Goal: Transaction & Acquisition: Book appointment/travel/reservation

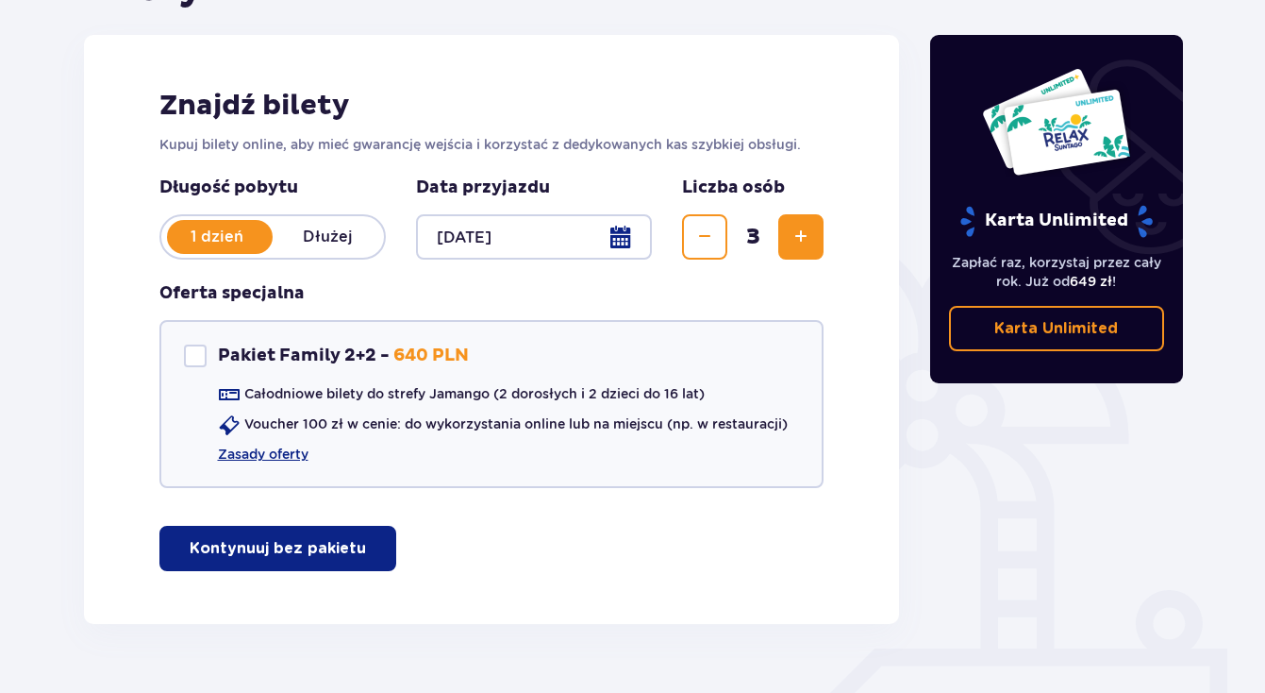
scroll to position [237, 0]
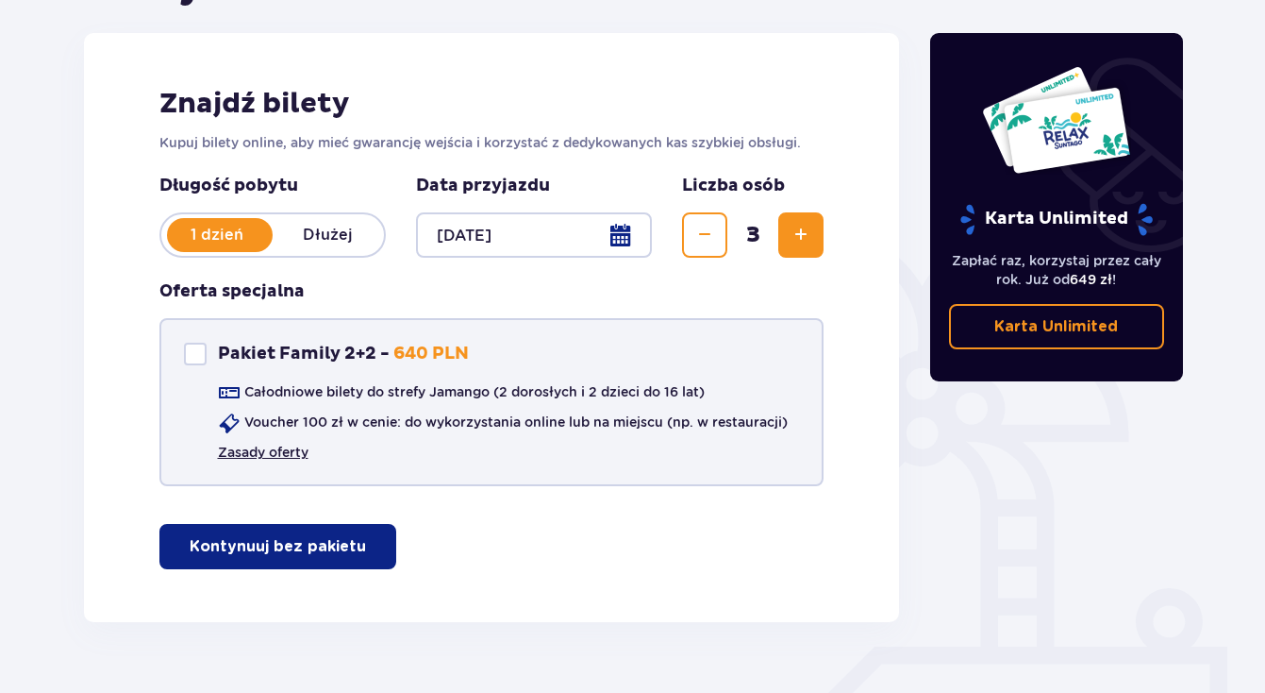
click at [276, 450] on link "Zasady oferty" at bounding box center [263, 452] width 91 height 19
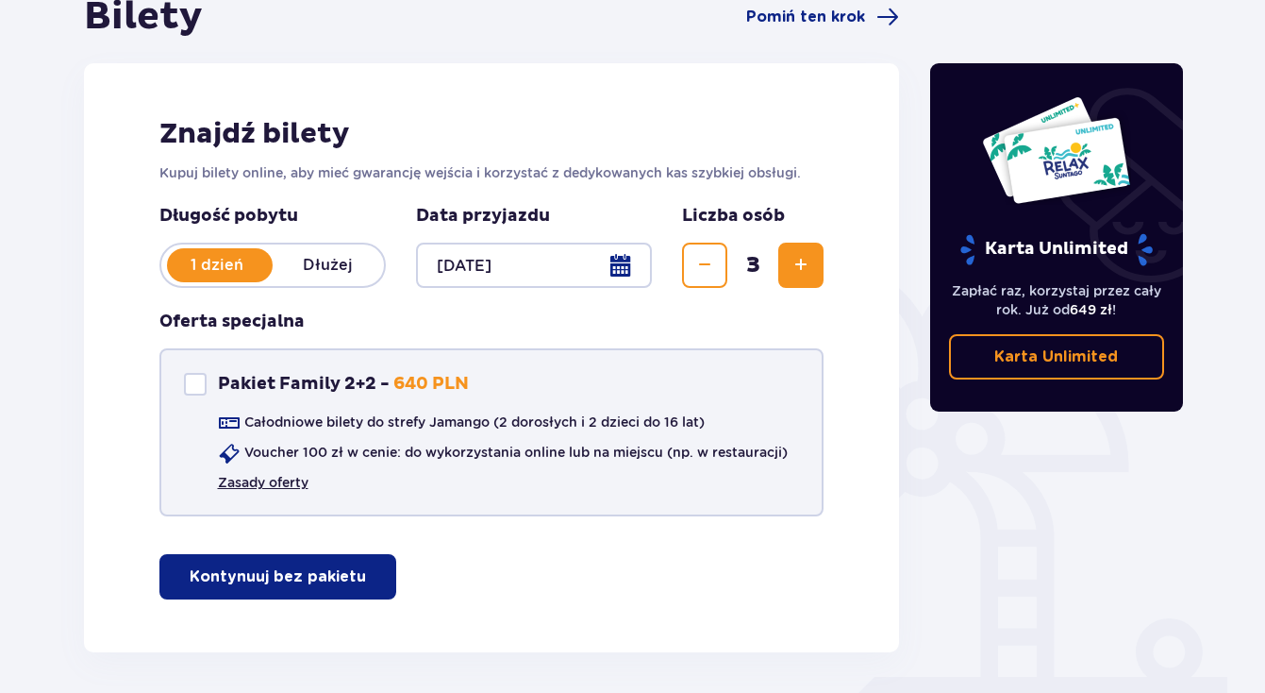
scroll to position [279, 0]
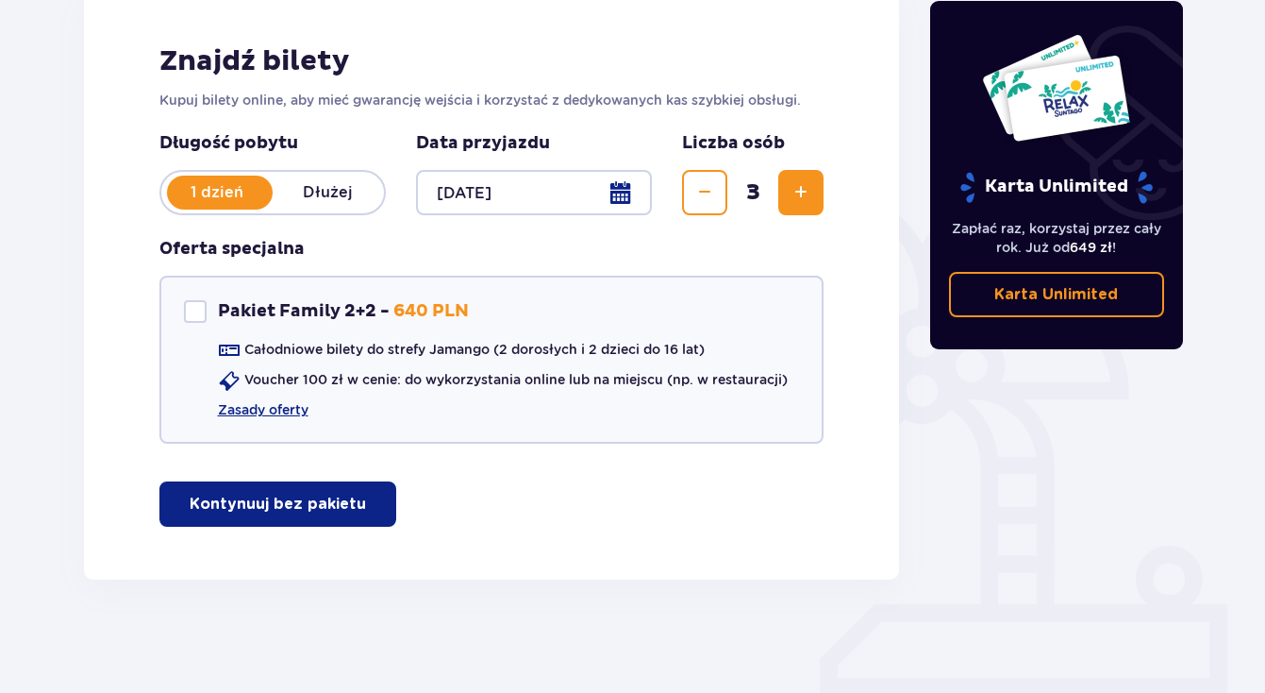
click at [248, 509] on p "Kontynuuj bez pakietu" at bounding box center [278, 504] width 176 height 21
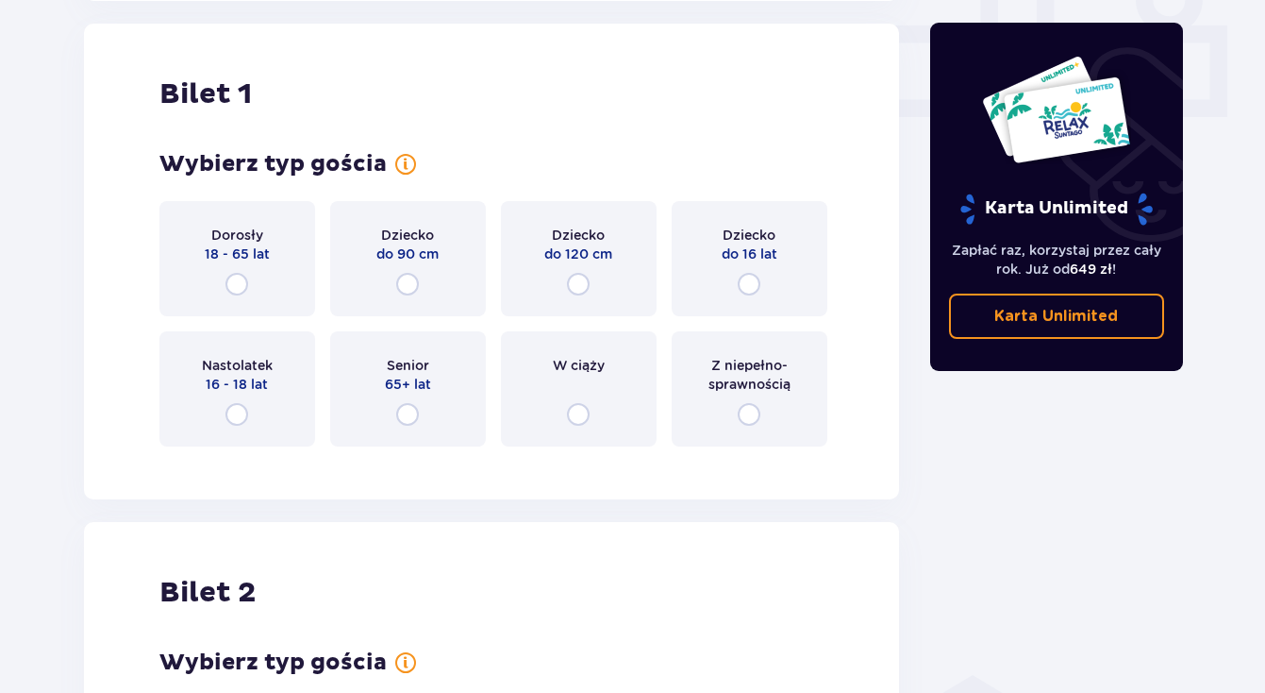
scroll to position [859, 0]
click at [237, 280] on input "radio" at bounding box center [237, 283] width 23 height 23
radio input "true"
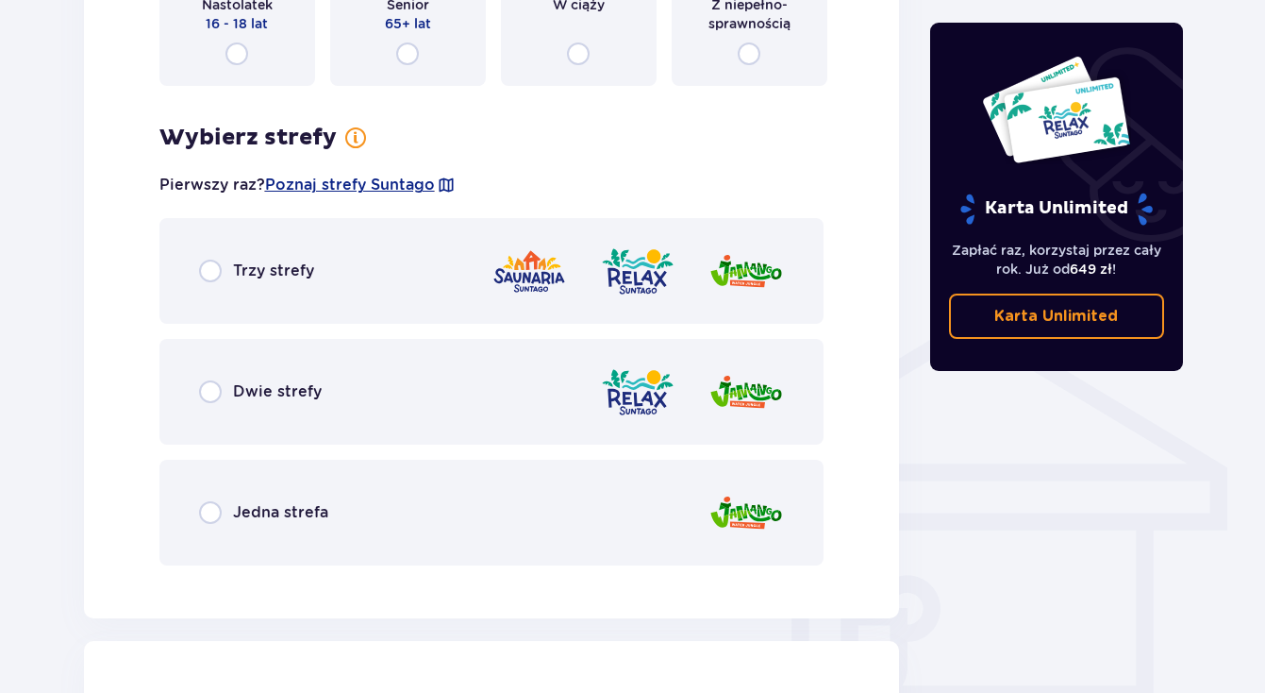
scroll to position [1213, 0]
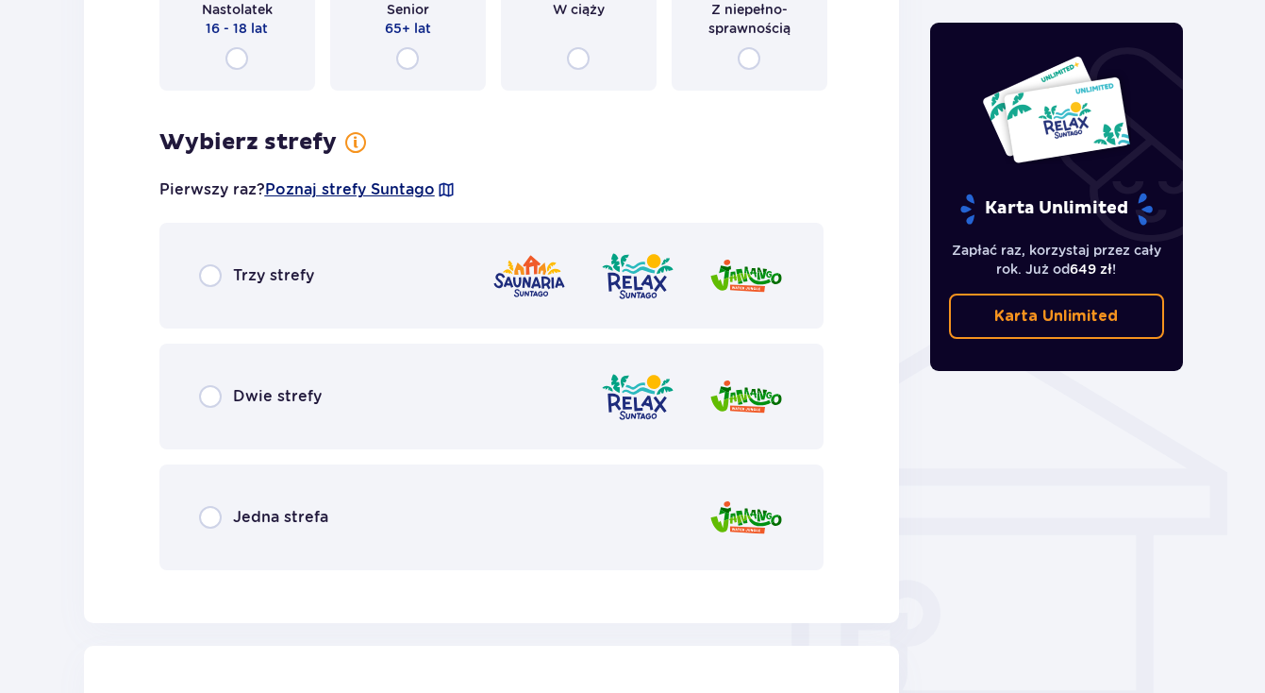
click at [339, 195] on span "Poznaj strefy Suntago" at bounding box center [350, 189] width 170 height 21
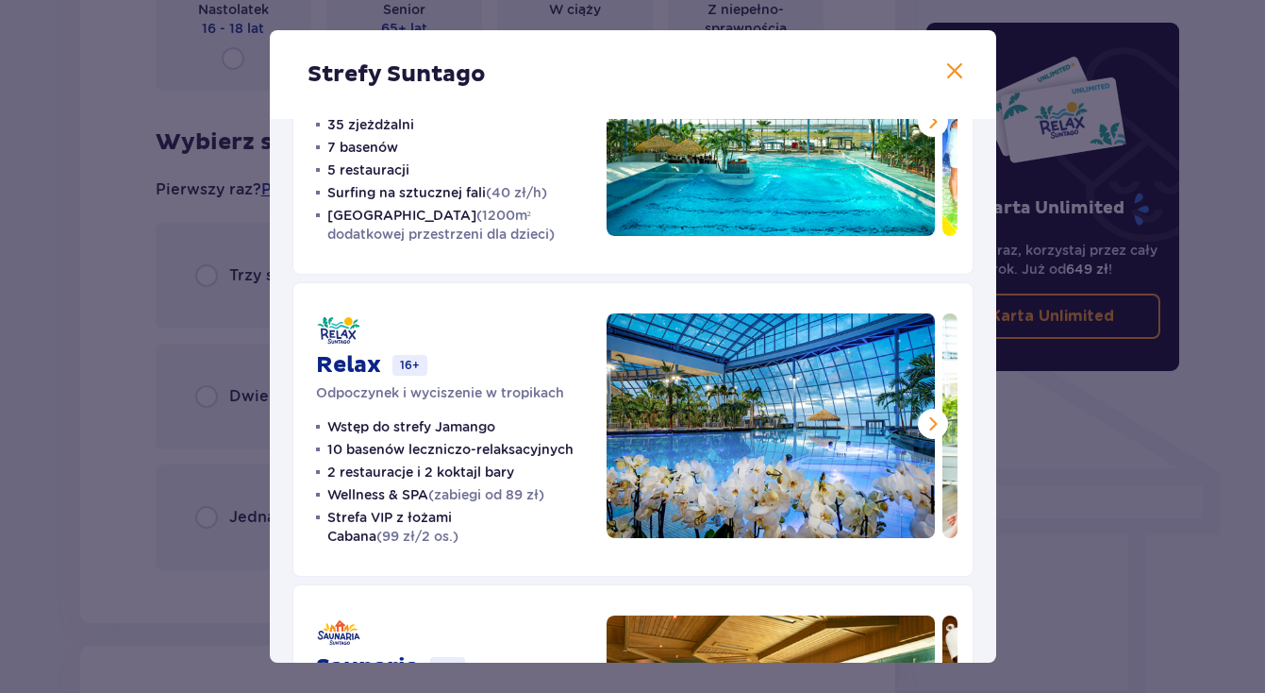
scroll to position [393, 0]
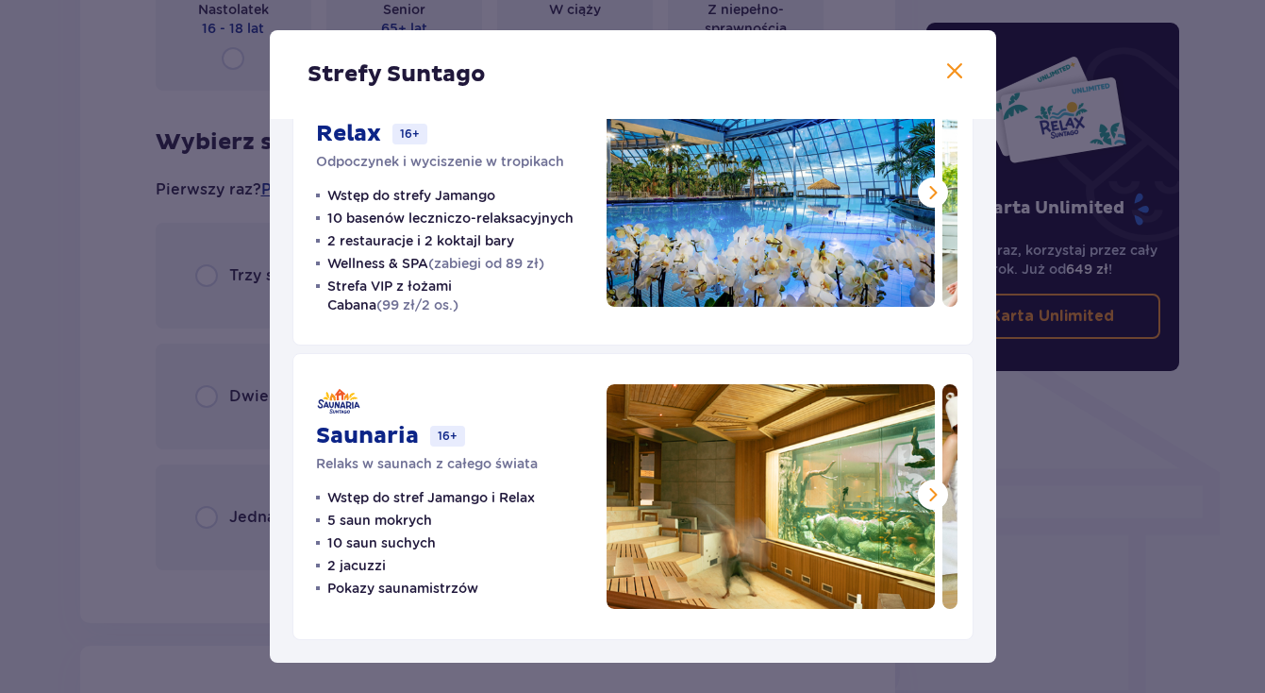
click at [92, 386] on div "Strefy Suntago Jamango Wodna rozrywka dla całej rodziny 35 zjeżdżalni 7 basenów…" at bounding box center [632, 346] width 1265 height 693
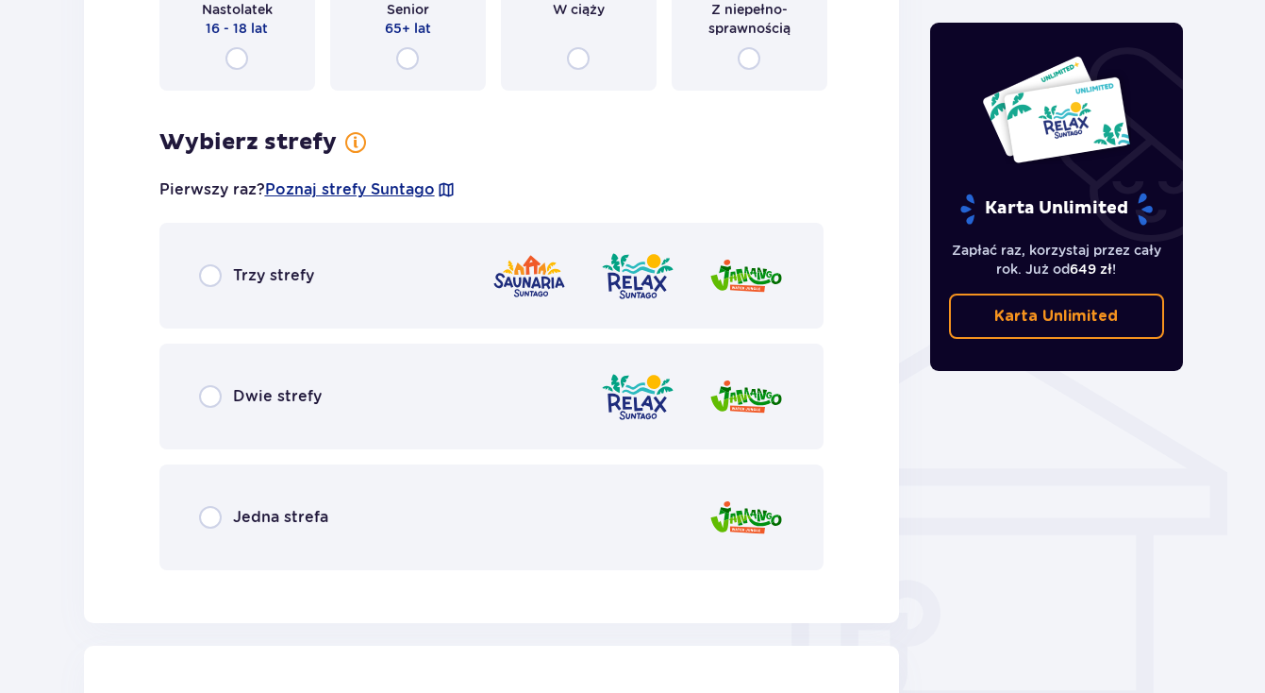
click at [212, 401] on input "radio" at bounding box center [210, 396] width 23 height 23
radio input "true"
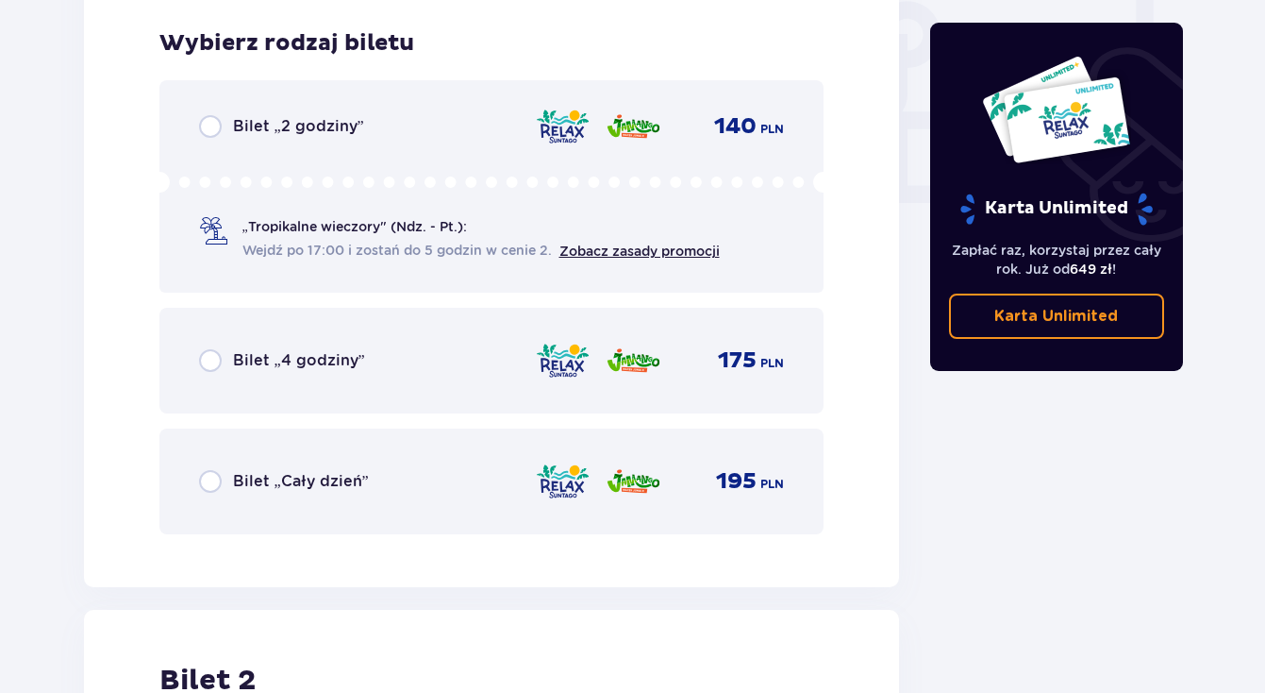
scroll to position [1794, 0]
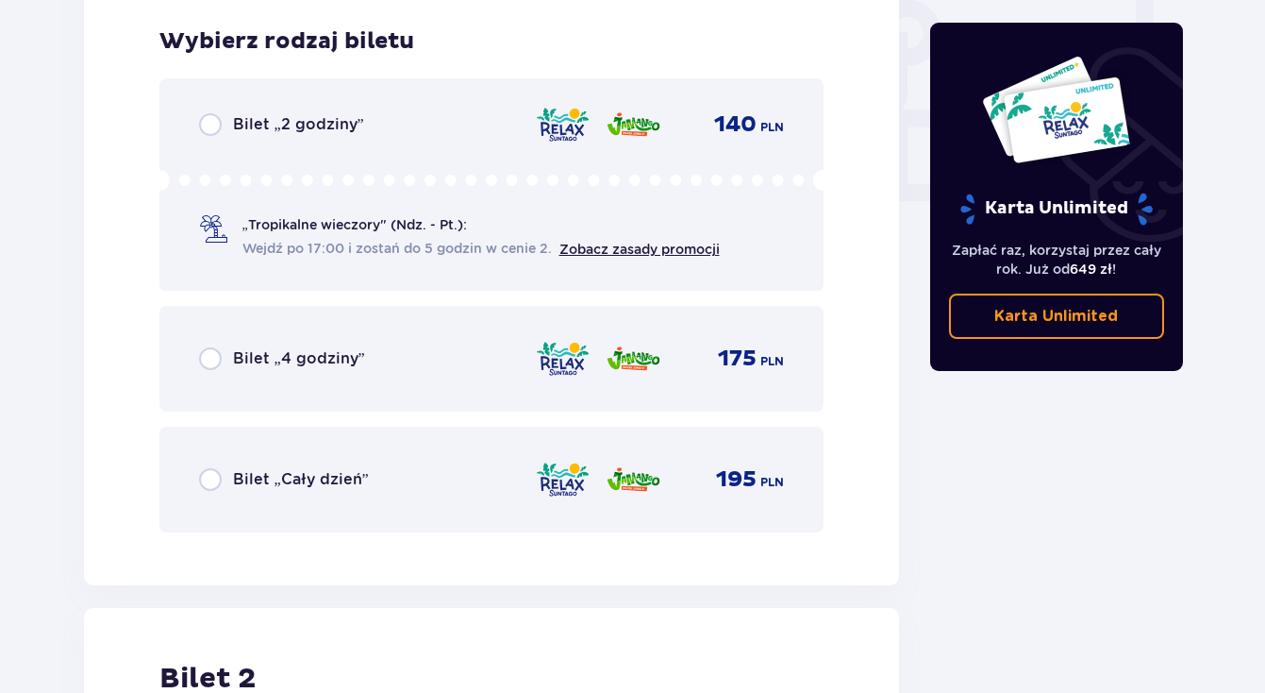
click at [206, 474] on input "radio" at bounding box center [210, 479] width 23 height 23
radio input "true"
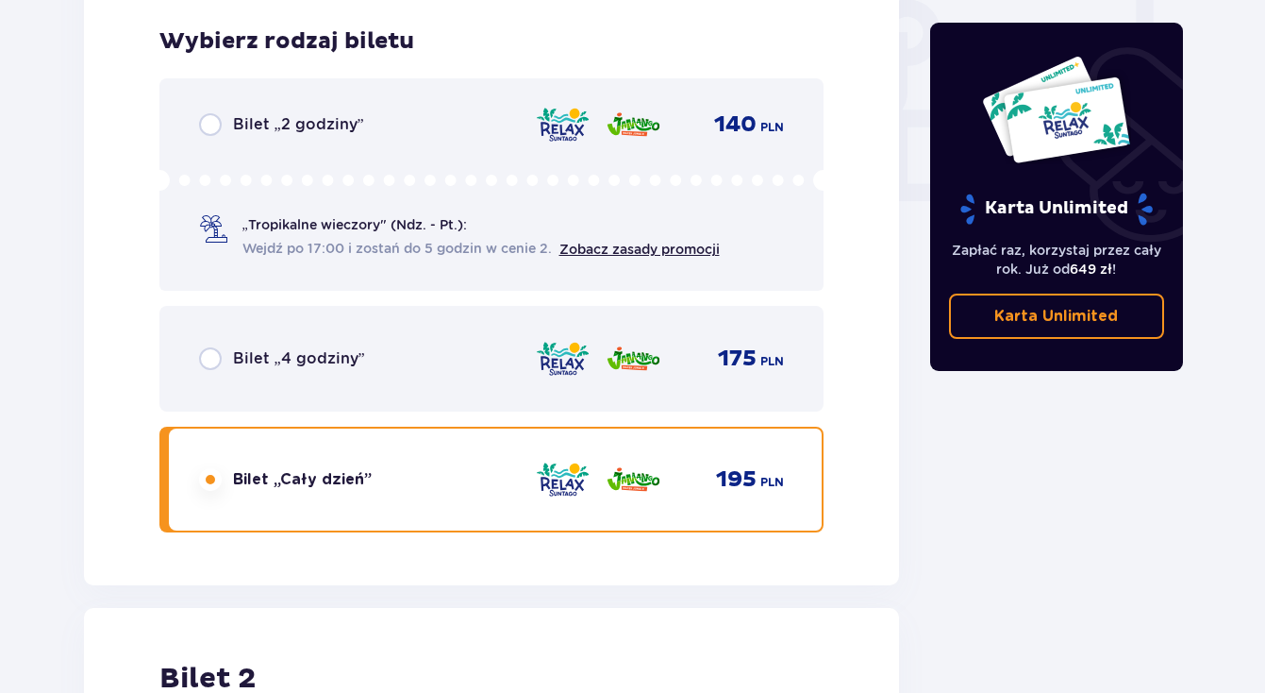
click at [210, 485] on input "radio" at bounding box center [210, 479] width 23 height 23
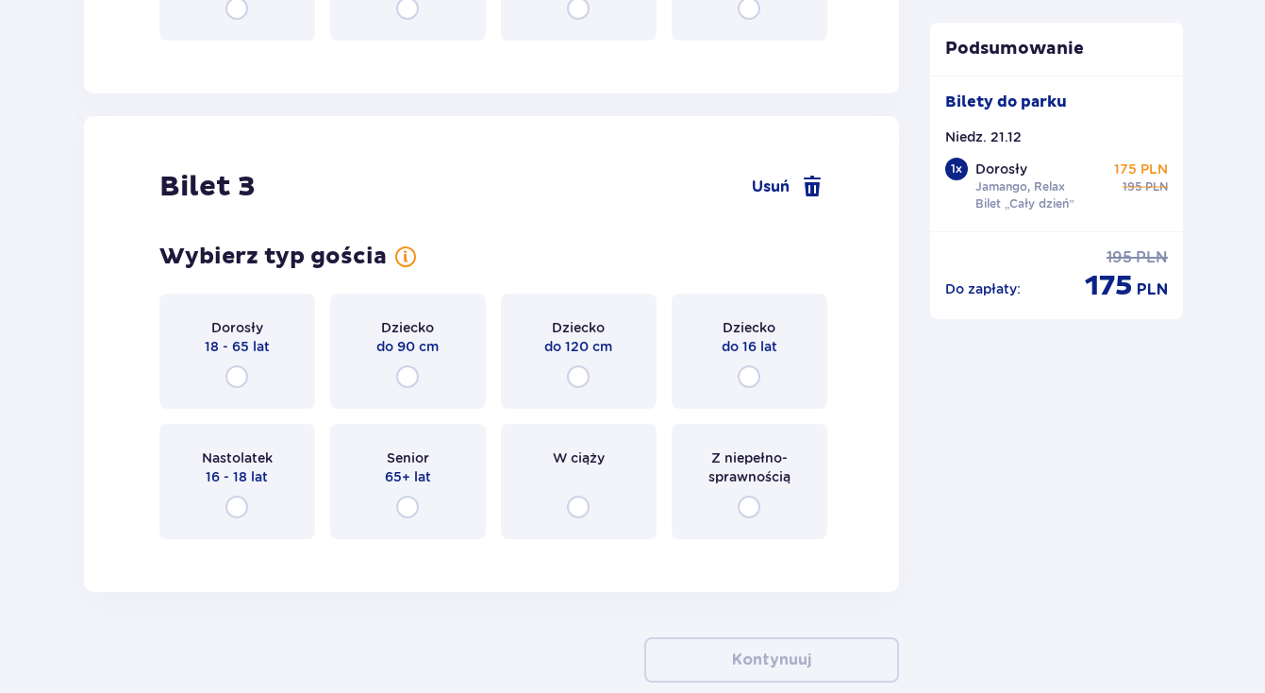
scroll to position [2783, 0]
click at [236, 381] on input "radio" at bounding box center [237, 377] width 23 height 23
radio input "true"
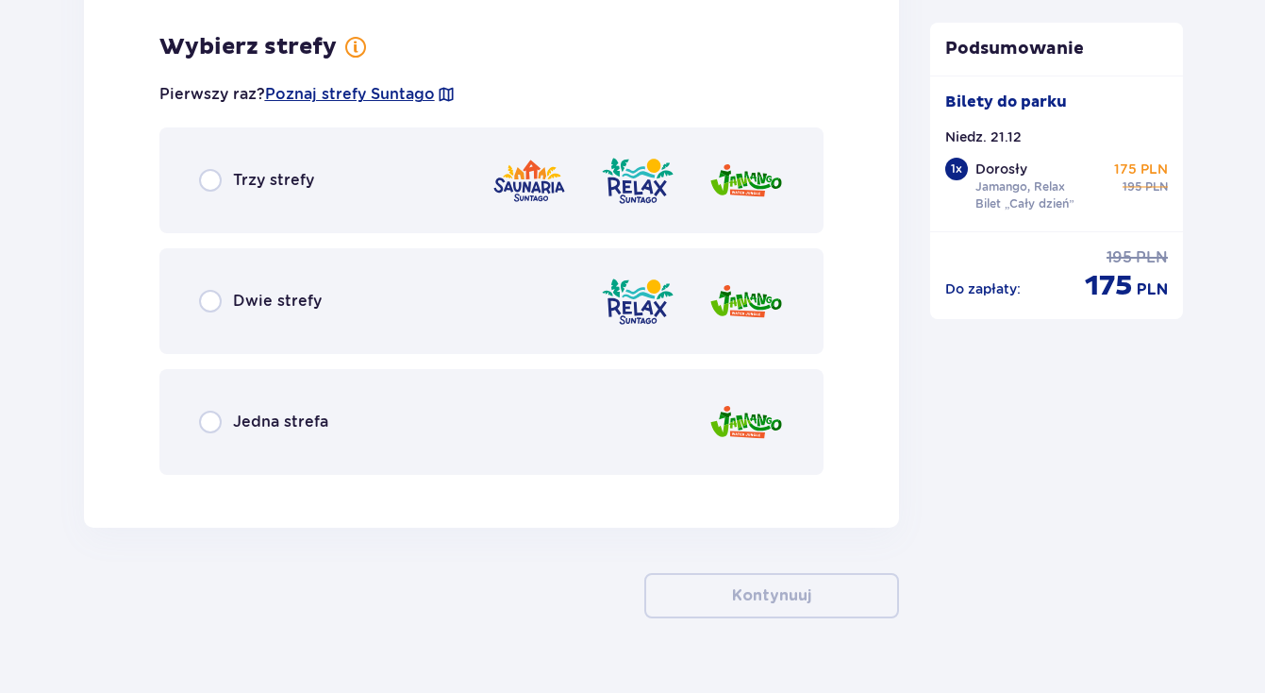
scroll to position [3338, 0]
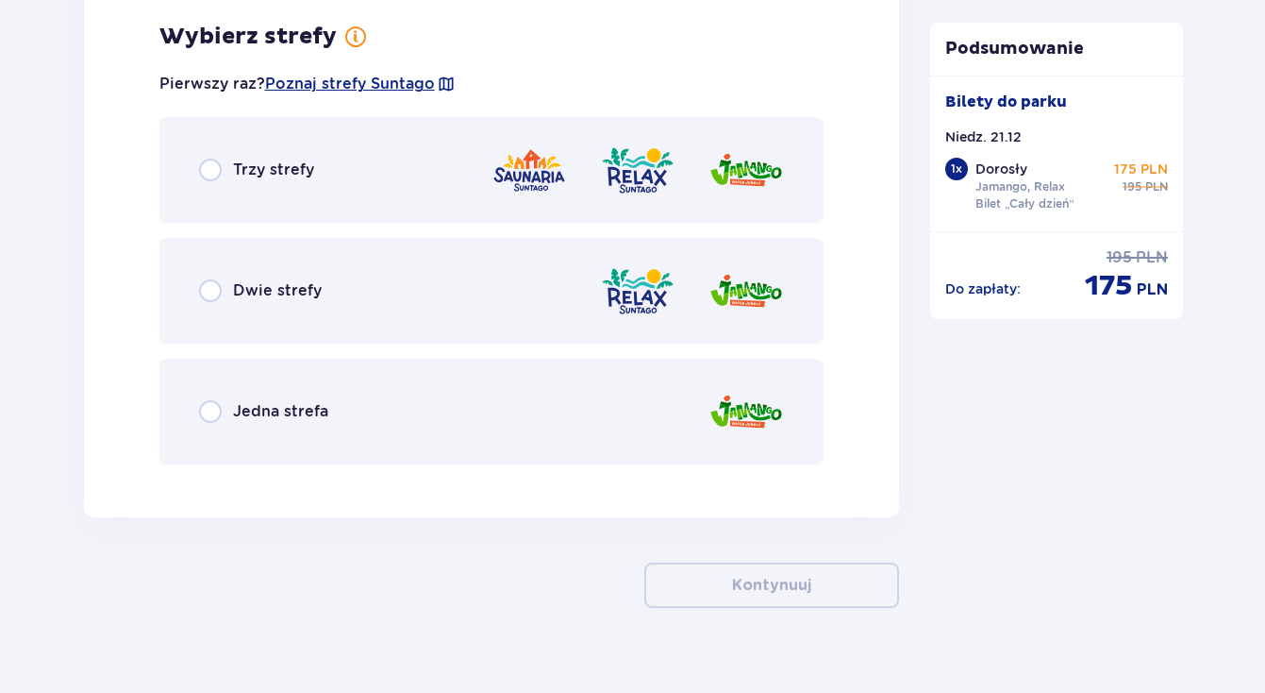
click at [209, 287] on input "radio" at bounding box center [210, 290] width 23 height 23
radio input "true"
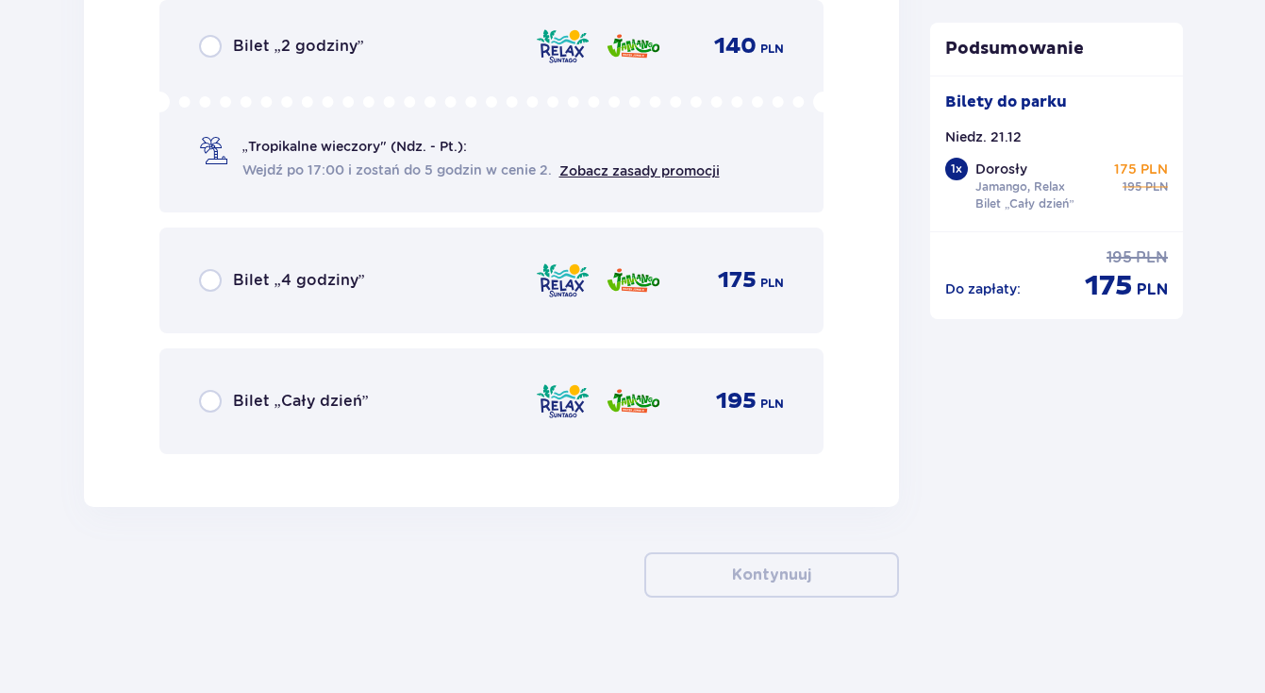
scroll to position [3896, 0]
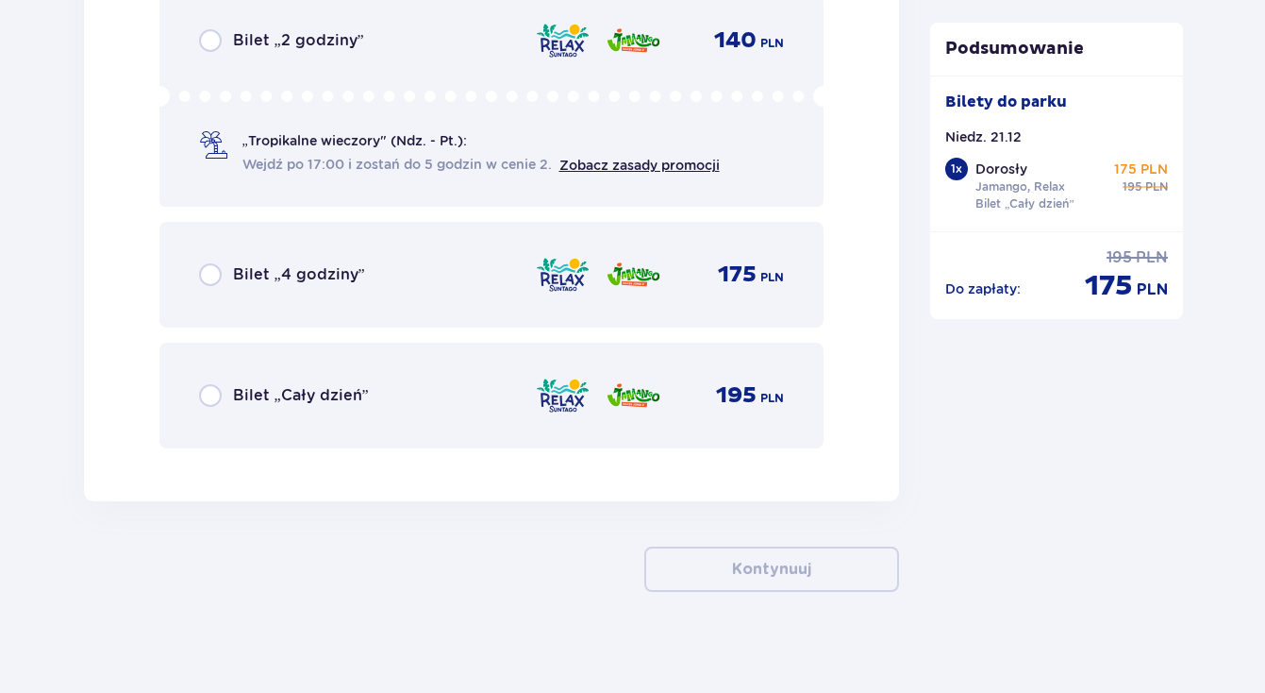
click at [208, 393] on input "radio" at bounding box center [210, 395] width 23 height 23
radio input "true"
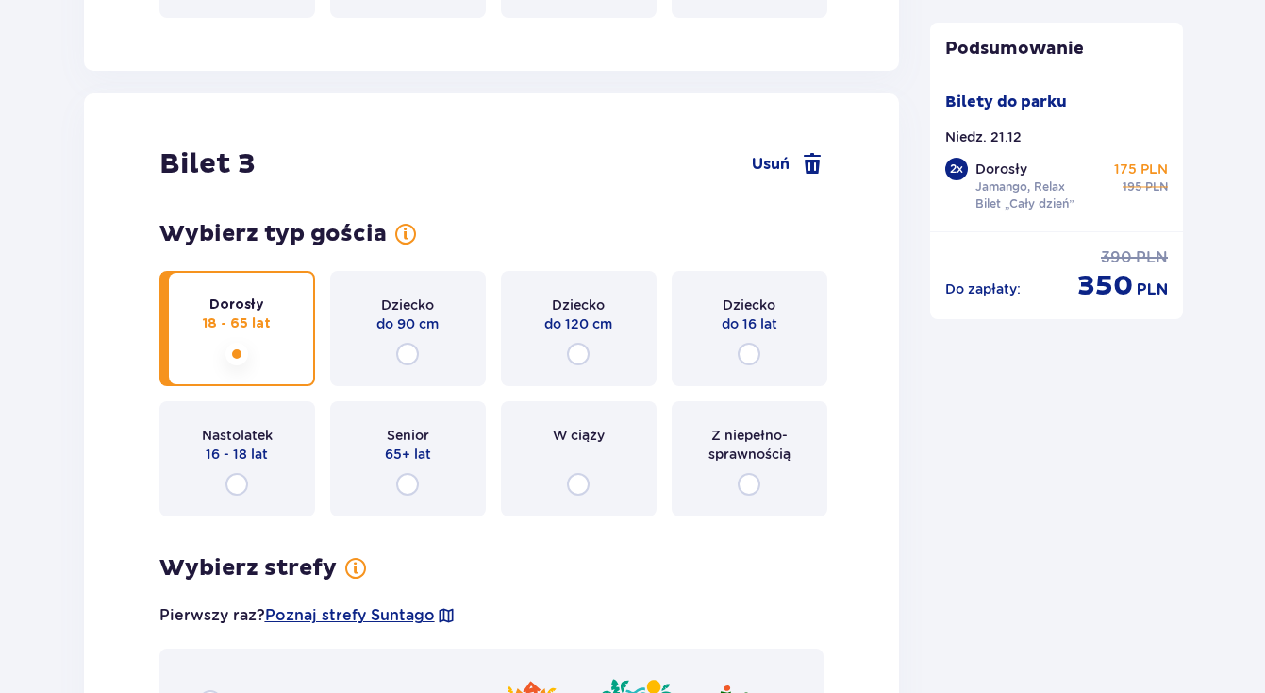
scroll to position [2877, 0]
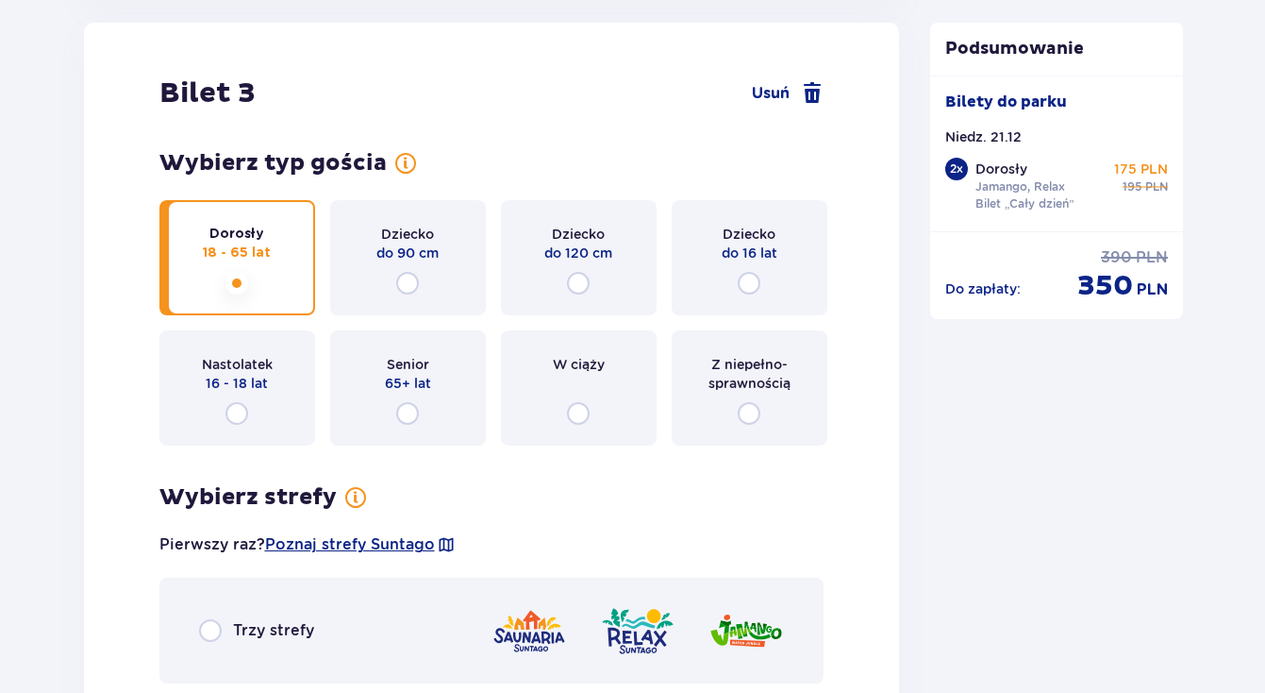
click at [573, 281] on input "radio" at bounding box center [578, 283] width 23 height 23
radio input "true"
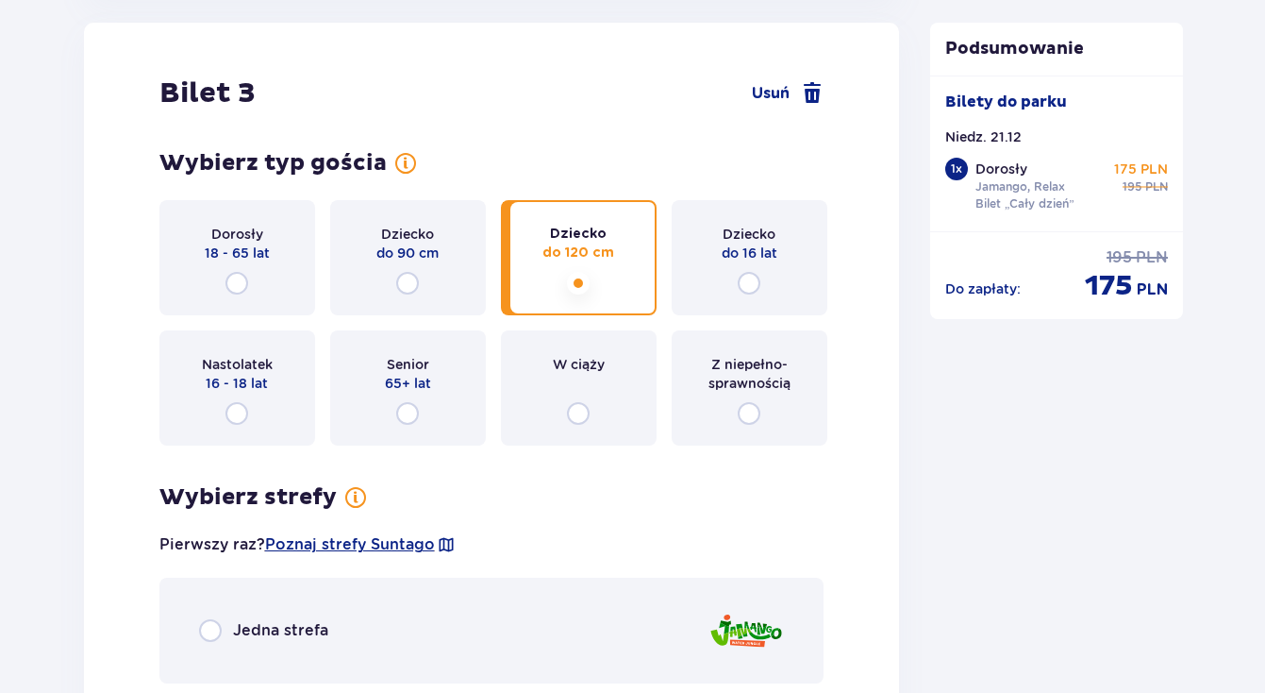
scroll to position [3124, 0]
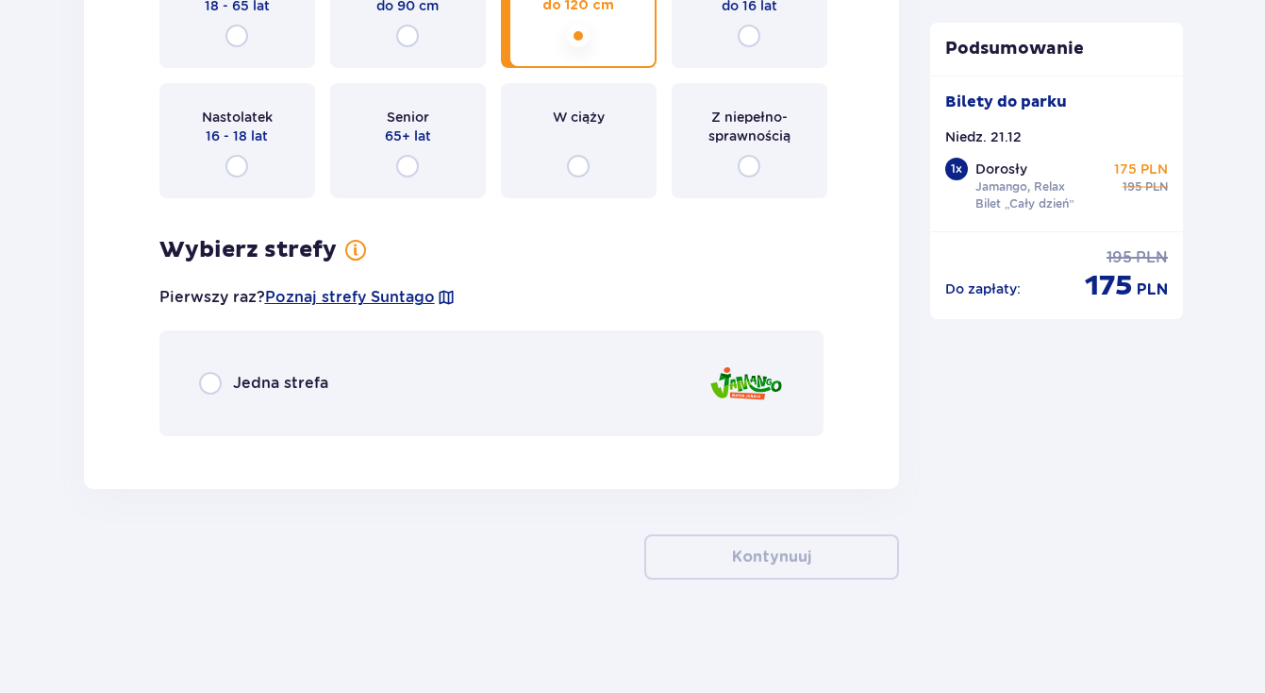
click at [209, 388] on input "radio" at bounding box center [210, 383] width 23 height 23
radio input "true"
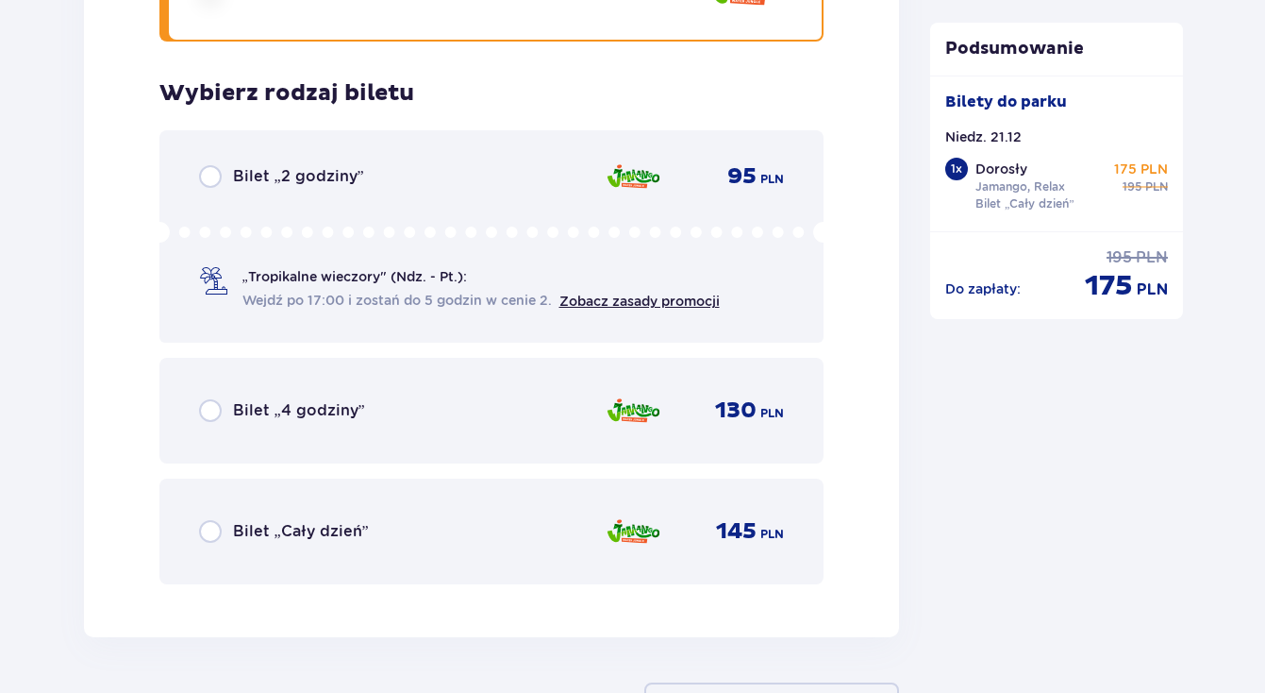
scroll to position [3575, 0]
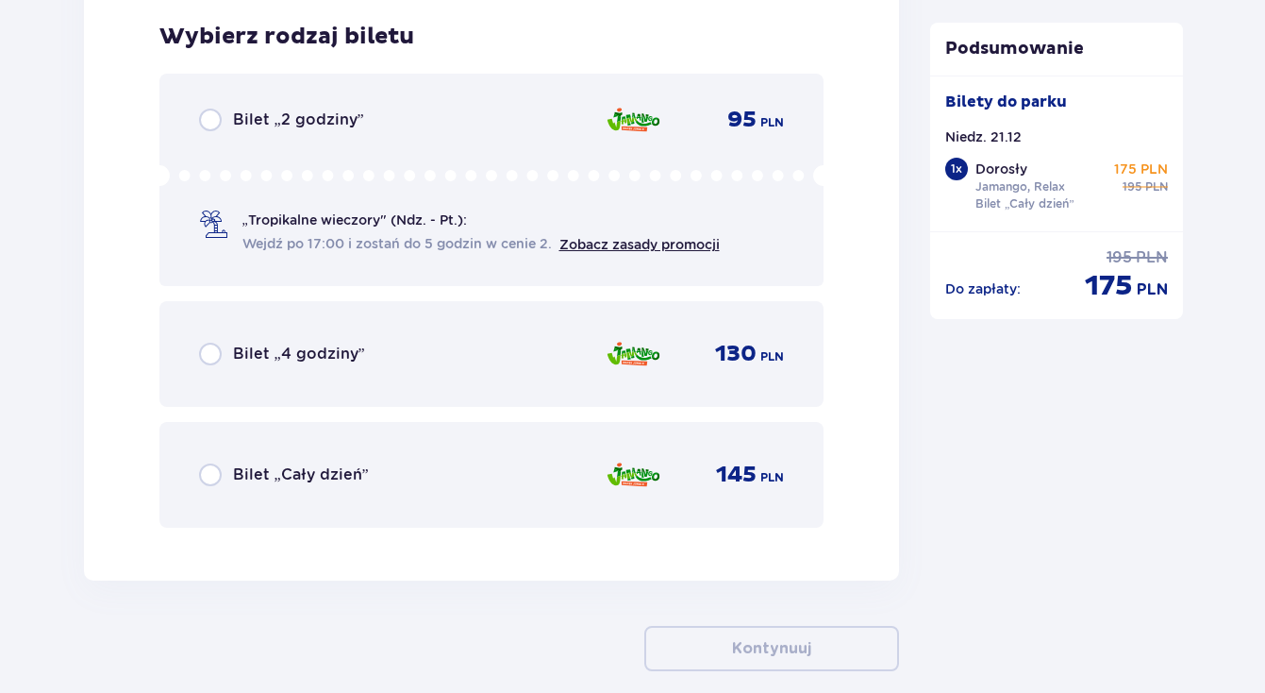
click at [209, 477] on input "radio" at bounding box center [210, 474] width 23 height 23
radio input "true"
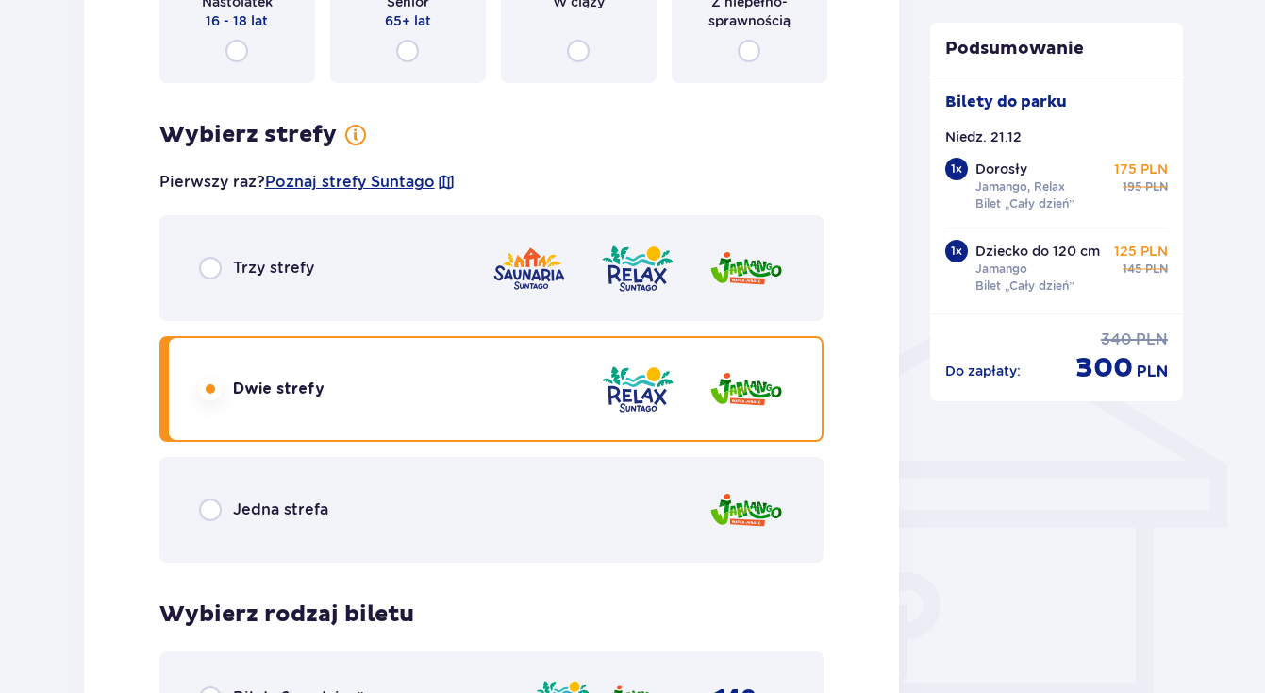
scroll to position [1222, 0]
click at [212, 510] on input "radio" at bounding box center [210, 508] width 23 height 23
radio input "true"
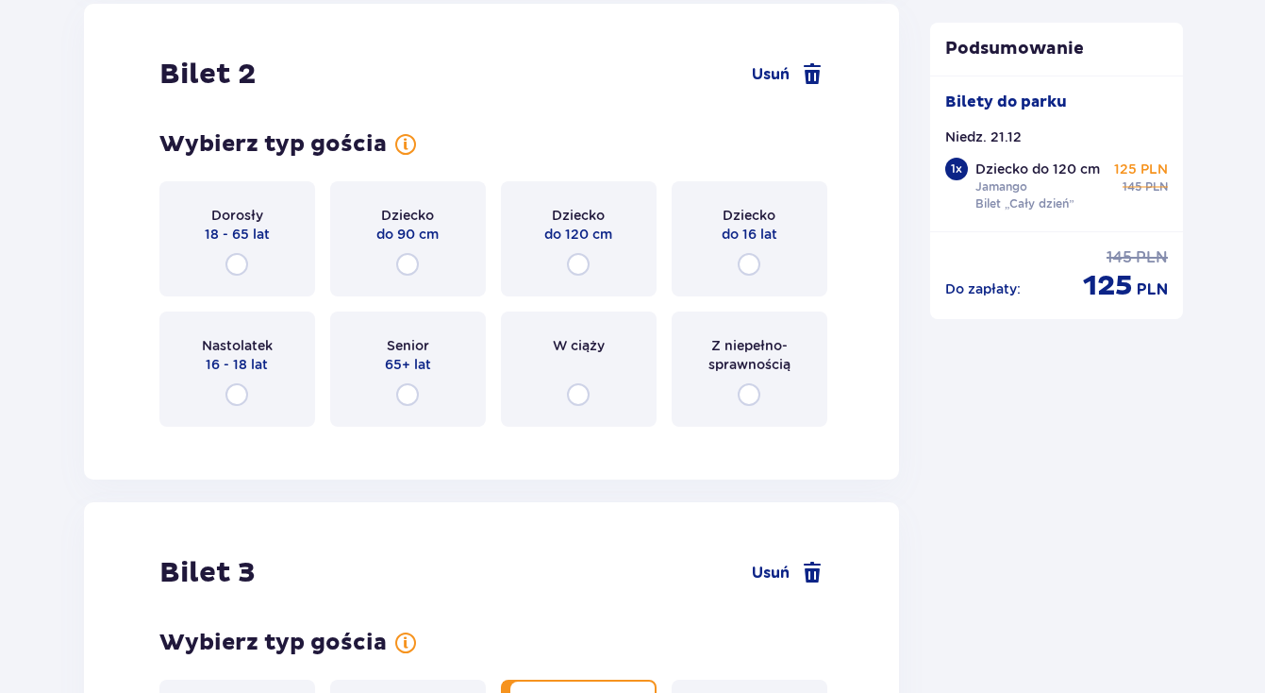
scroll to position [2399, 0]
click at [238, 262] on input "radio" at bounding box center [237, 263] width 23 height 23
radio input "true"
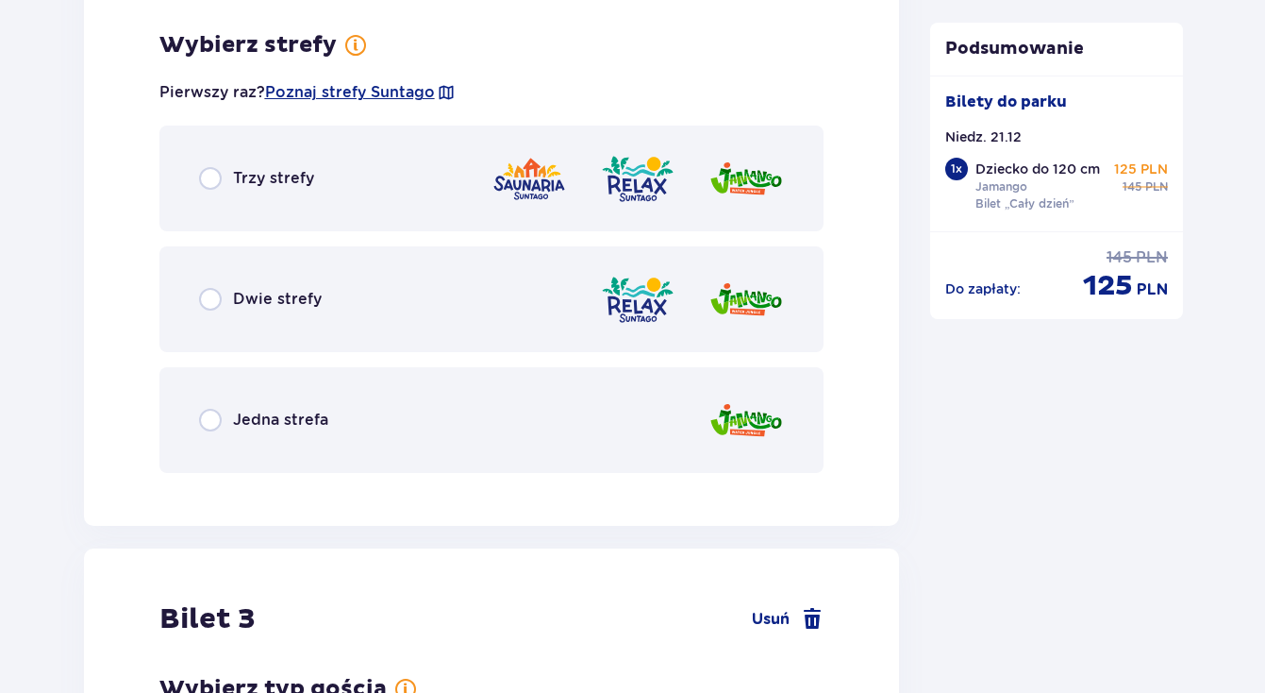
scroll to position [2839, 0]
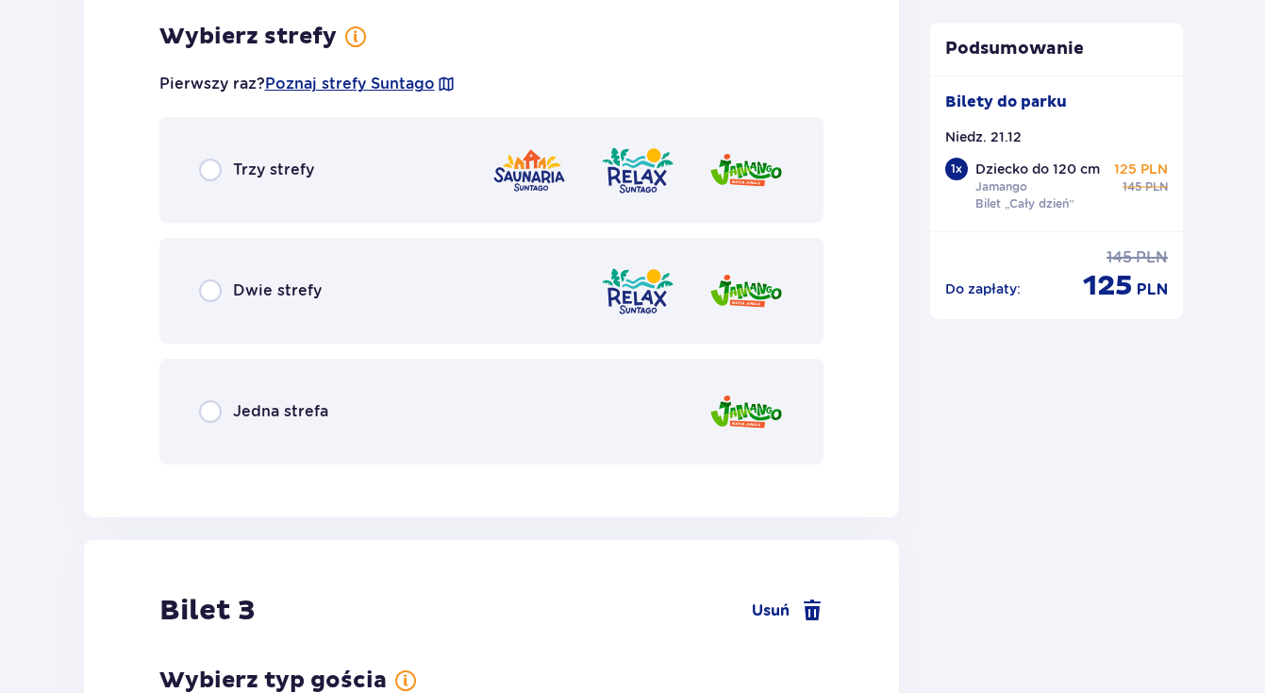
click at [212, 409] on input "radio" at bounding box center [210, 411] width 23 height 23
radio input "true"
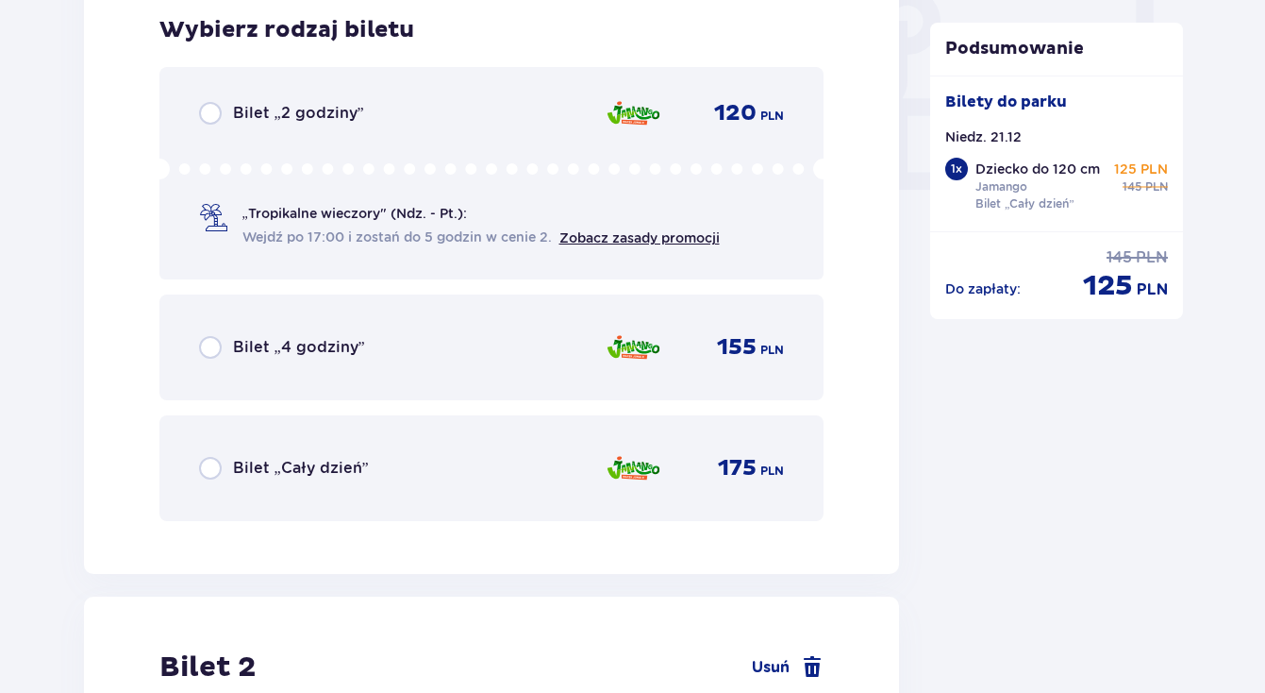
scroll to position [1816, 0]
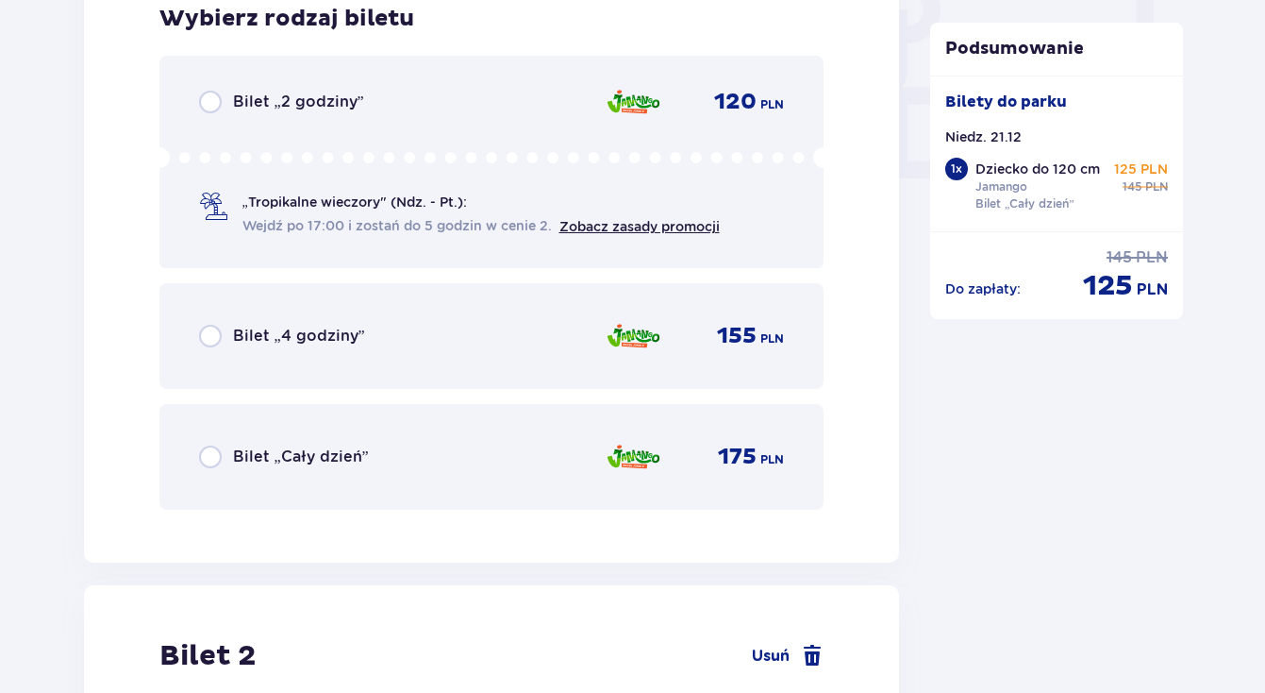
click at [206, 460] on input "radio" at bounding box center [210, 456] width 23 height 23
radio input "true"
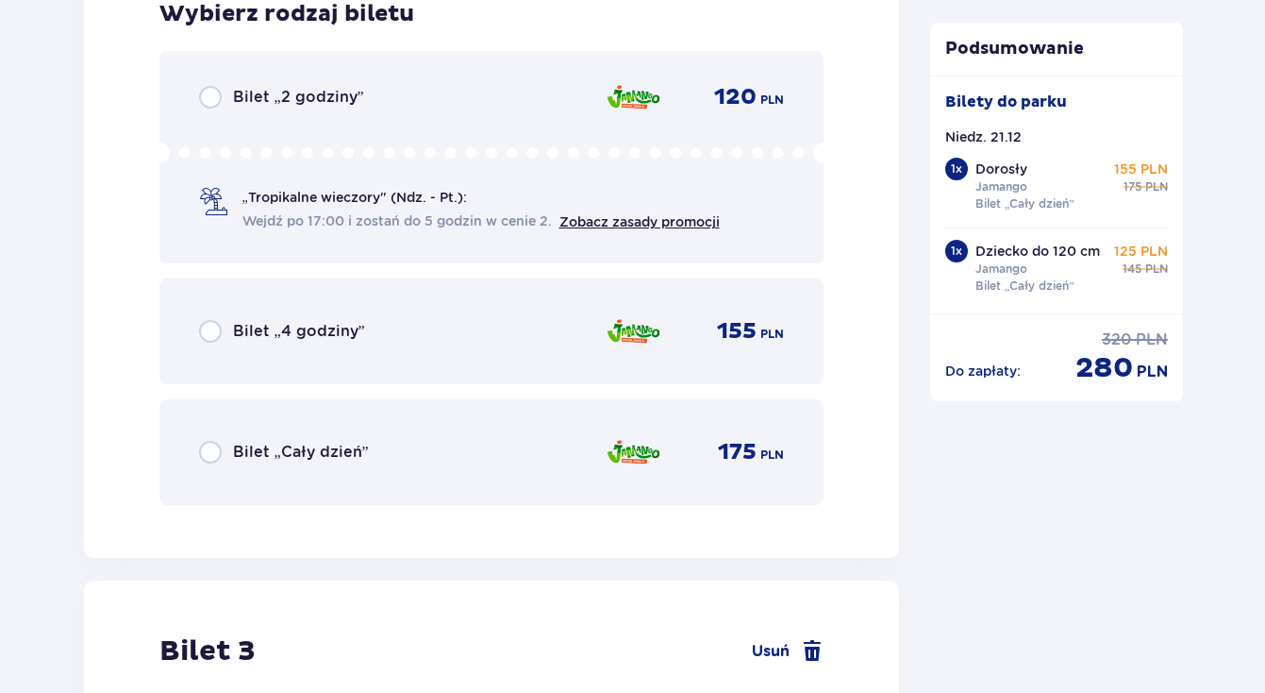
scroll to position [3407, 0]
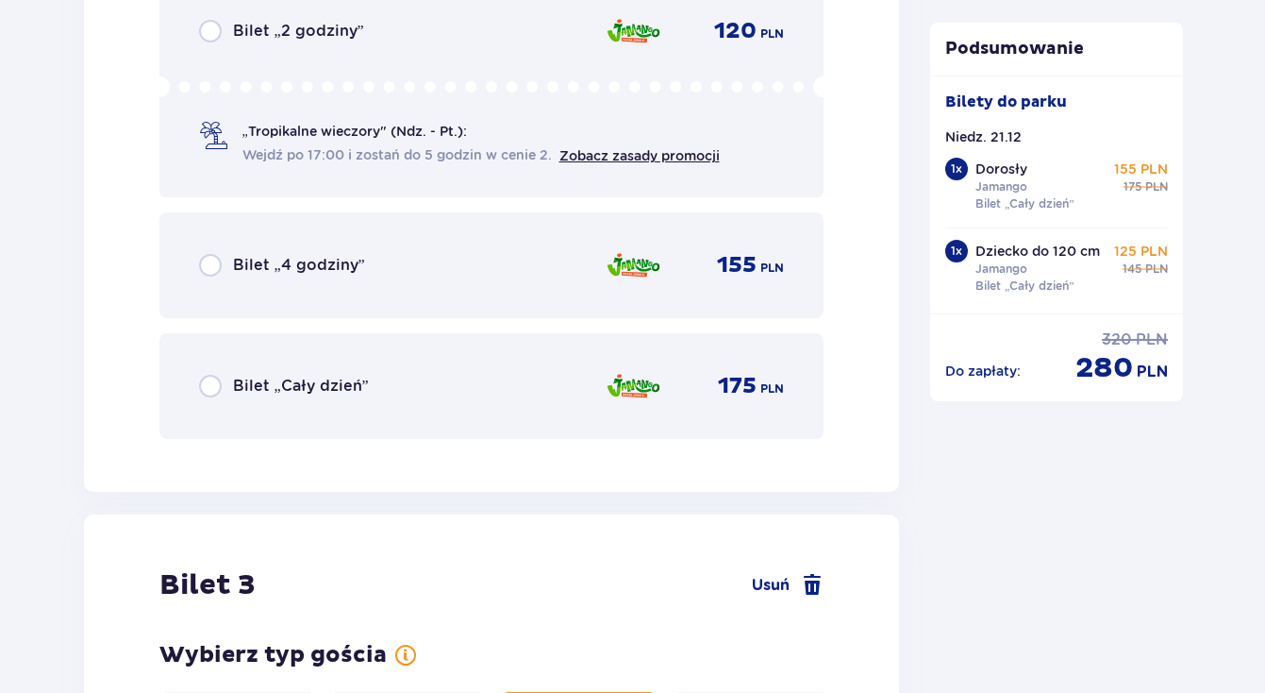
click at [209, 390] on input "radio" at bounding box center [210, 386] width 23 height 23
radio input "true"
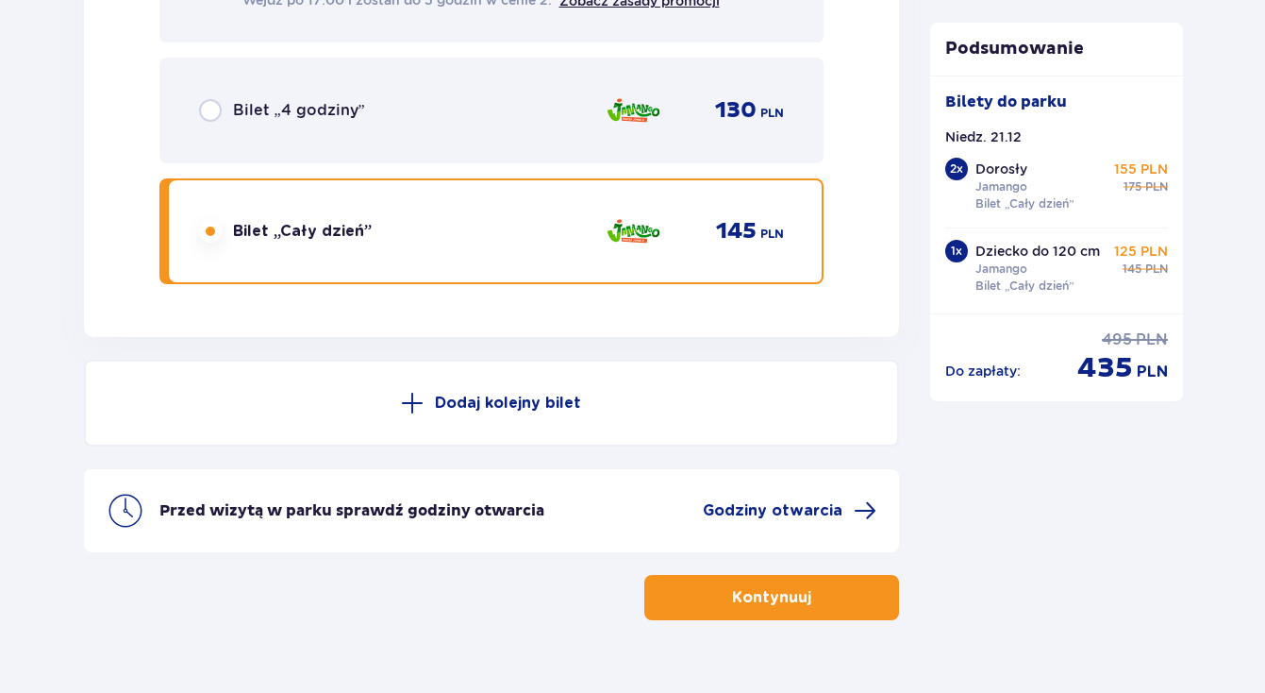
scroll to position [4820, 0]
